Goal: Find specific page/section: Find specific page/section

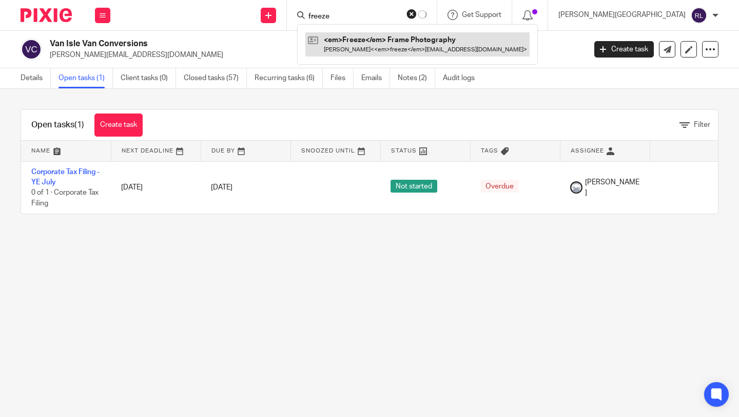
type input "freeze"
click at [466, 47] on link at bounding box center [417, 44] width 224 height 24
click at [466, 47] on link at bounding box center [407, 44] width 191 height 24
